Goal: Information Seeking & Learning: Learn about a topic

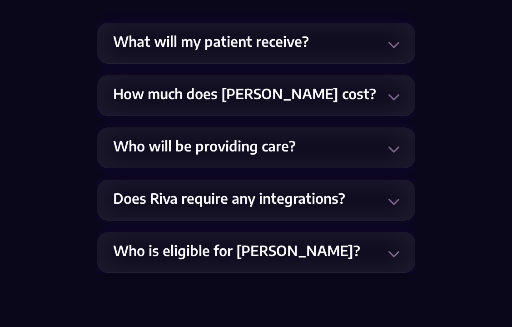
scroll to position [2155, 0]
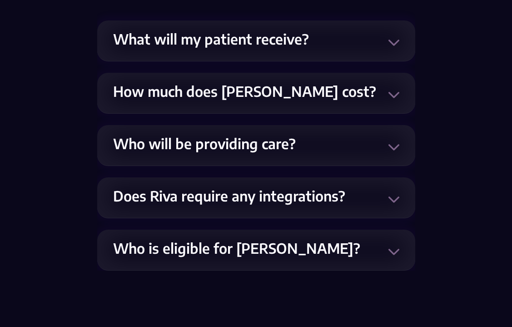
click at [395, 90] on img at bounding box center [394, 95] width 11 height 11
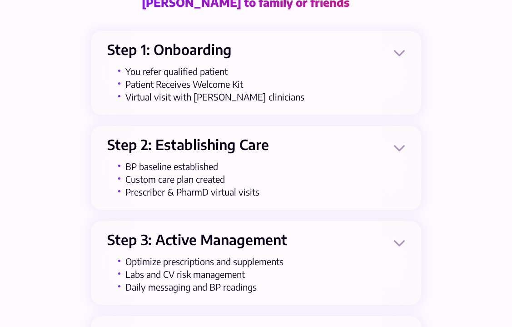
scroll to position [922, 0]
